Goal: Information Seeking & Learning: Learn about a topic

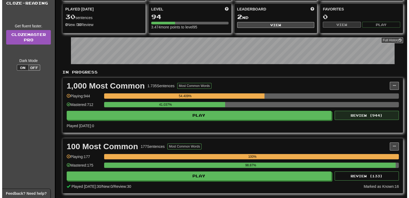
scroll to position [48, 0]
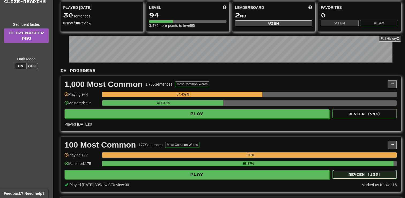
click at [364, 175] on button "Review ( 133 )" at bounding box center [365, 173] width 64 height 9
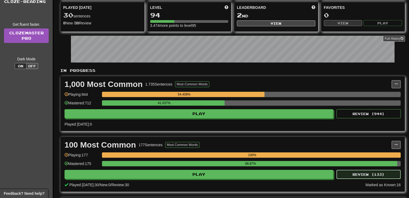
select select "**"
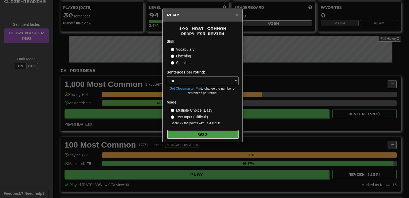
click at [207, 133] on span at bounding box center [206, 134] width 4 height 4
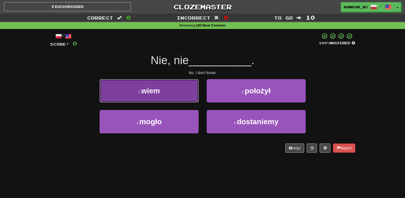
click at [159, 91] on span "wiem" at bounding box center [150, 90] width 19 height 8
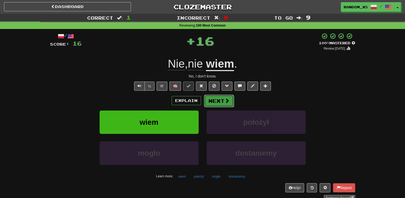
click at [221, 102] on button "Next" at bounding box center [219, 101] width 30 height 12
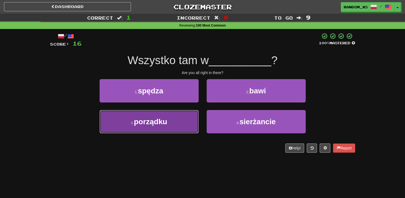
click at [169, 131] on button "3 . porządku" at bounding box center [149, 121] width 99 height 23
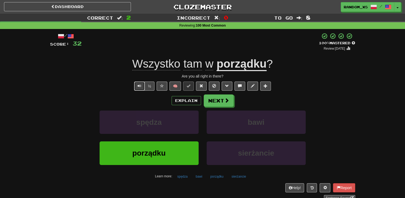
click at [137, 86] on button "Text-to-speech controls" at bounding box center [139, 85] width 11 height 9
click at [222, 99] on button "Next" at bounding box center [219, 101] width 30 height 12
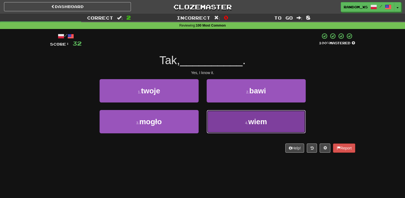
click at [231, 123] on button "4 . wiem" at bounding box center [256, 121] width 99 height 23
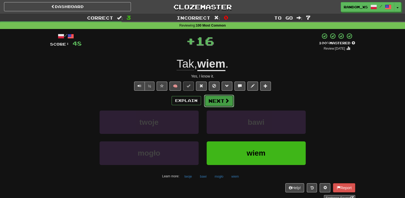
click at [217, 100] on button "Next" at bounding box center [219, 101] width 30 height 12
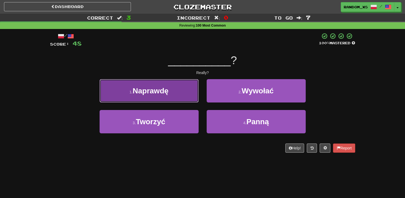
click at [178, 90] on button "1 . Naprawdę" at bounding box center [149, 90] width 99 height 23
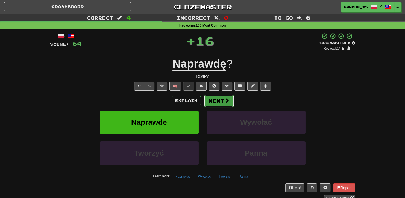
click at [219, 100] on button "Next" at bounding box center [219, 101] width 30 height 12
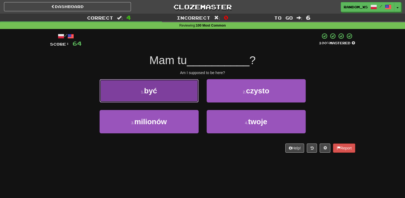
click at [177, 92] on button "1 . być" at bounding box center [149, 90] width 99 height 23
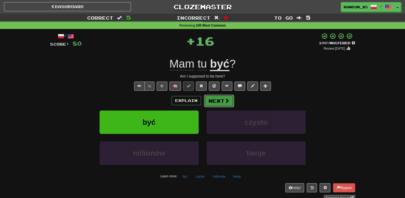
click at [220, 101] on button "Next" at bounding box center [219, 101] width 30 height 12
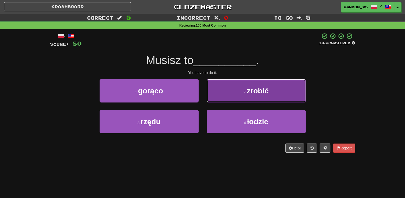
click at [224, 92] on button "2 . zrobić" at bounding box center [256, 90] width 99 height 23
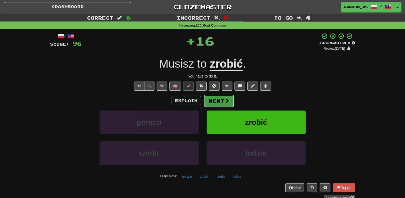
click at [219, 99] on button "Next" at bounding box center [219, 101] width 30 height 12
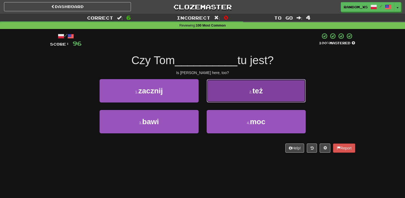
click at [231, 89] on button "2 . też" at bounding box center [256, 90] width 99 height 23
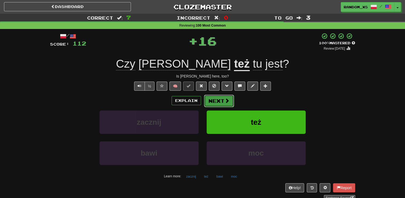
click at [216, 100] on button "Next" at bounding box center [219, 101] width 30 height 12
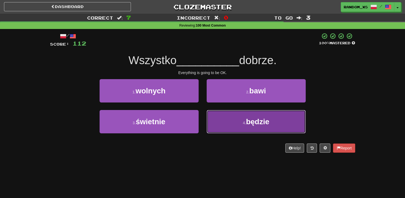
click at [223, 123] on button "4 . będzie" at bounding box center [256, 121] width 99 height 23
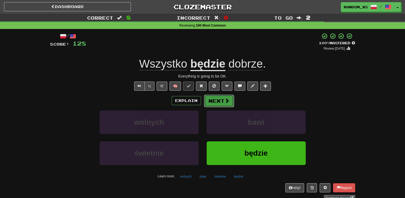
click at [219, 103] on button "Next" at bounding box center [219, 101] width 30 height 12
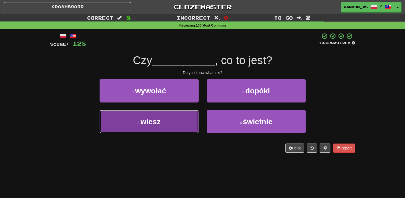
click at [184, 118] on button "3 . wiesz" at bounding box center [149, 121] width 99 height 23
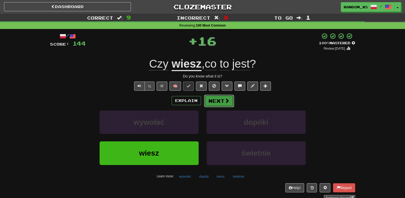
click at [220, 102] on button "Next" at bounding box center [219, 101] width 30 height 12
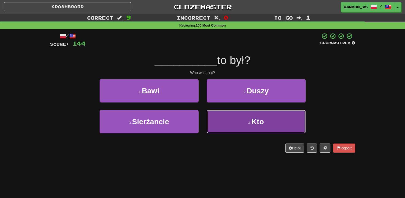
click at [239, 125] on button "4 . Kto" at bounding box center [256, 121] width 99 height 23
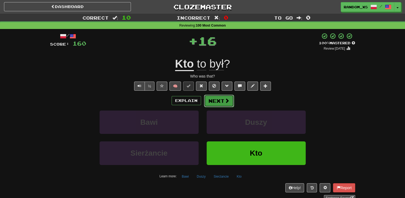
click at [220, 102] on button "Next" at bounding box center [219, 101] width 30 height 12
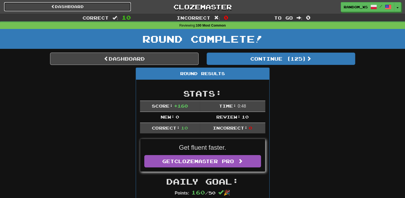
click at [61, 7] on link "Dashboard" at bounding box center [67, 6] width 127 height 9
